Goal: Information Seeking & Learning: Find contact information

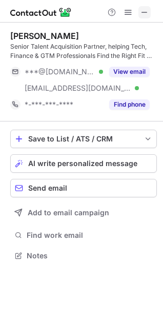
scroll to position [248, 163]
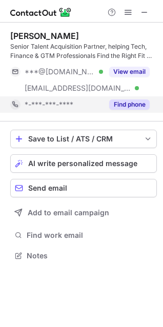
click at [119, 103] on button "Find phone" at bounding box center [129, 104] width 40 height 10
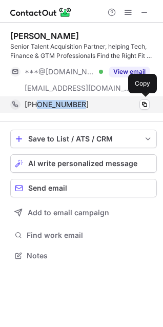
drag, startPoint x: 84, startPoint y: 104, endPoint x: 37, endPoint y: 108, distance: 46.8
click at [37, 108] on div "+917276002018" at bounding box center [87, 104] width 125 height 9
copy span "7276002018"
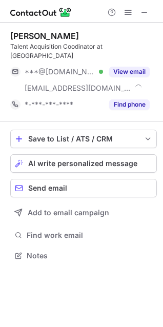
scroll to position [239, 163]
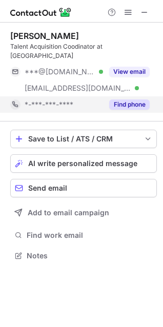
click at [130, 99] on button "Find phone" at bounding box center [129, 104] width 40 height 10
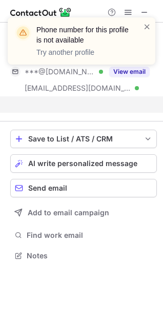
scroll to position [222, 163]
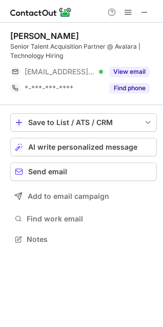
scroll to position [232, 163]
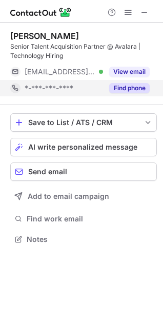
click at [128, 87] on button "Find phone" at bounding box center [129, 88] width 40 height 10
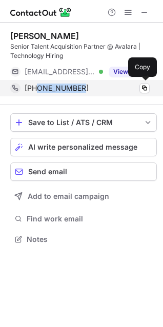
drag, startPoint x: 88, startPoint y: 85, endPoint x: 37, endPoint y: 93, distance: 51.4
click at [37, 93] on div "+918467055660 Copy" at bounding box center [79, 88] width 139 height 16
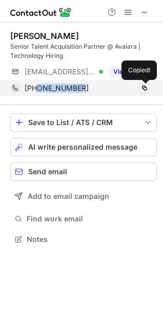
copy span "8467055660"
